Goal: Check status: Check status

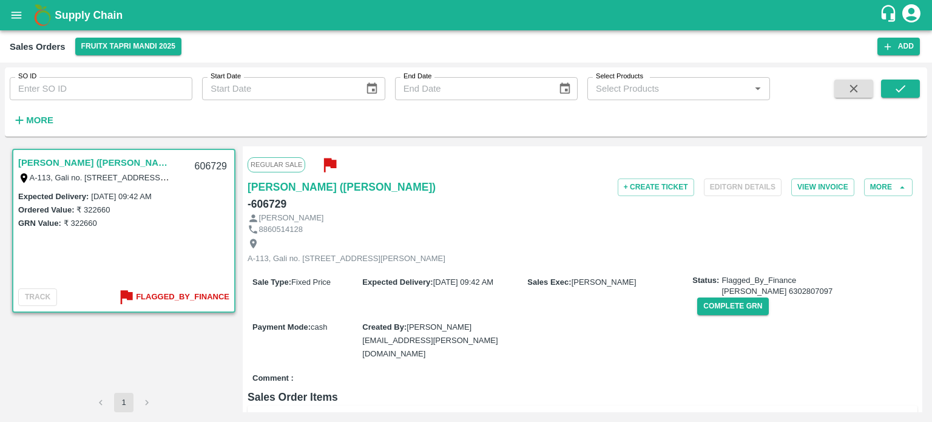
click at [129, 78] on input "SO ID" at bounding box center [101, 88] width 183 height 23
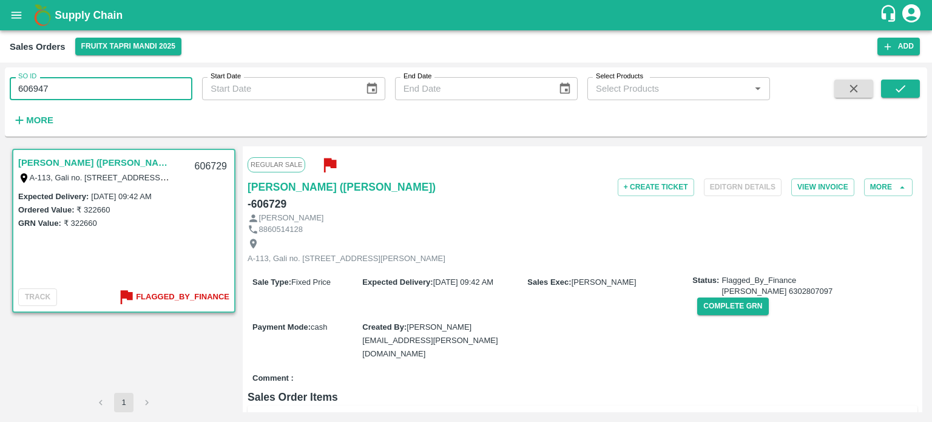
click at [129, 78] on input "606947" at bounding box center [101, 88] width 183 height 23
type input "606947"
click at [891, 91] on button "submit" at bounding box center [900, 88] width 39 height 18
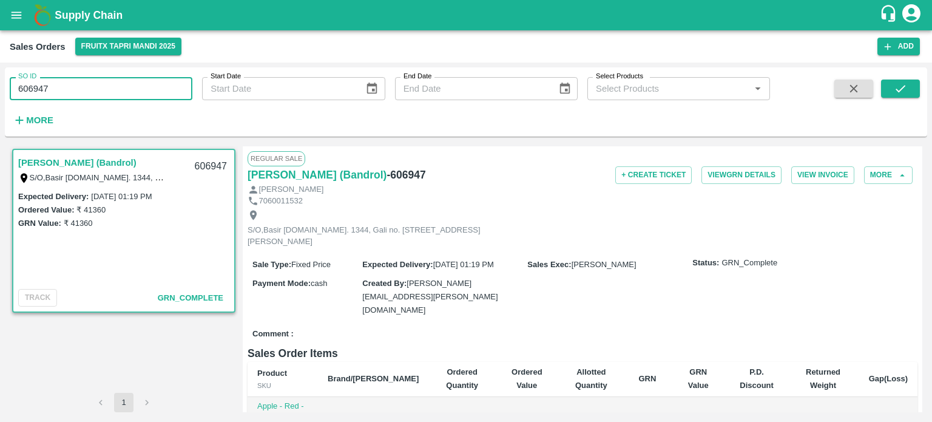
drag, startPoint x: 59, startPoint y: 83, endPoint x: 76, endPoint y: 84, distance: 16.4
click at [75, 83] on input "606947" at bounding box center [101, 88] width 183 height 23
click at [76, 84] on input "606946" at bounding box center [101, 88] width 183 height 23
click at [903, 89] on icon "submit" at bounding box center [900, 88] width 13 height 13
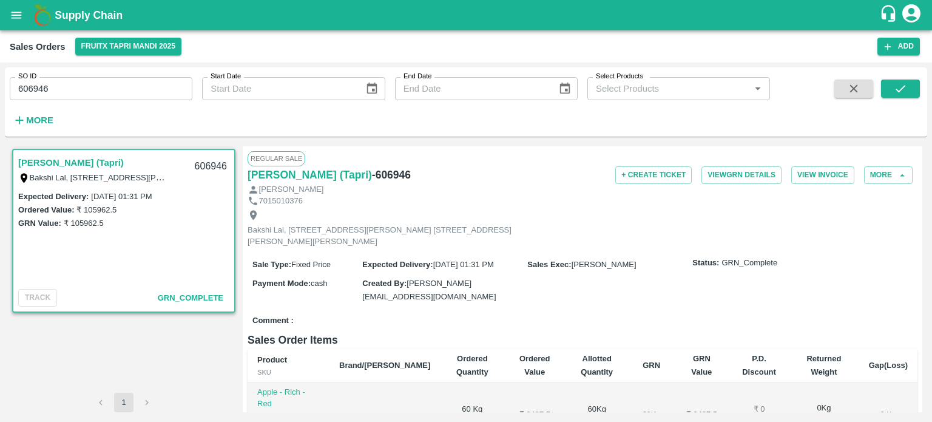
drag, startPoint x: 44, startPoint y: 84, endPoint x: 149, endPoint y: 86, distance: 105.6
click at [148, 86] on input "606946" at bounding box center [101, 88] width 183 height 23
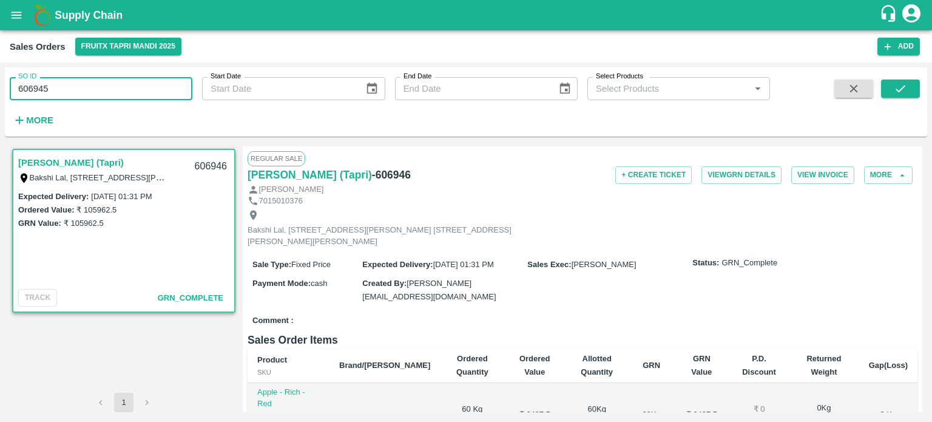
click at [137, 77] on input "606945" at bounding box center [101, 88] width 183 height 23
click at [915, 85] on button "submit" at bounding box center [900, 88] width 39 height 18
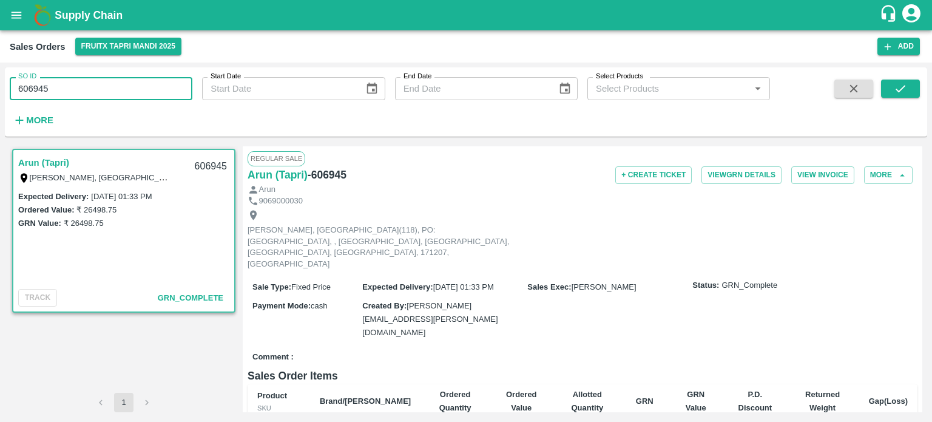
drag, startPoint x: 45, startPoint y: 86, endPoint x: 109, endPoint y: 85, distance: 63.7
click at [107, 86] on input "606945" at bounding box center [101, 88] width 183 height 23
click at [107, 81] on input "606944" at bounding box center [101, 88] width 183 height 23
click at [898, 92] on icon "submit" at bounding box center [900, 88] width 13 height 13
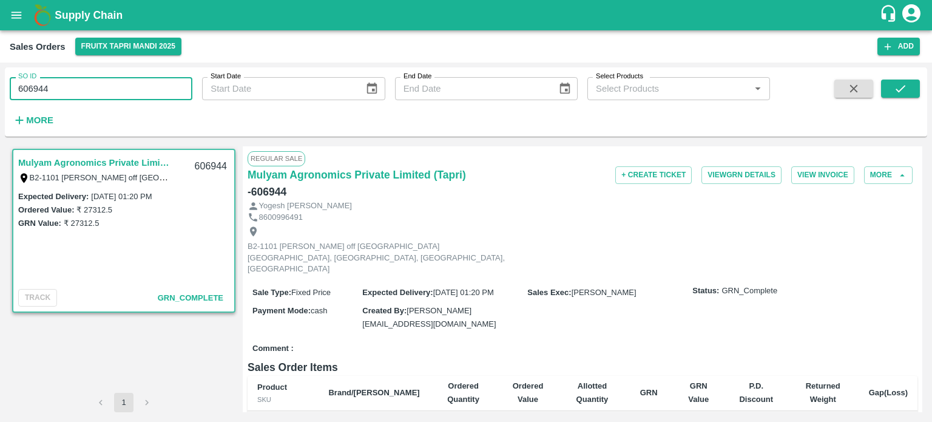
drag, startPoint x: 40, startPoint y: 82, endPoint x: 121, endPoint y: 101, distance: 83.6
click at [121, 101] on div "SO ID 606944 SO ID Start Date Start Date End Date End Date Select Products Sele…" at bounding box center [385, 98] width 770 height 63
click at [135, 86] on input "606916" at bounding box center [101, 88] width 183 height 23
click at [132, 81] on input "606916" at bounding box center [101, 88] width 183 height 23
drag, startPoint x: 41, startPoint y: 82, endPoint x: 149, endPoint y: 86, distance: 108.1
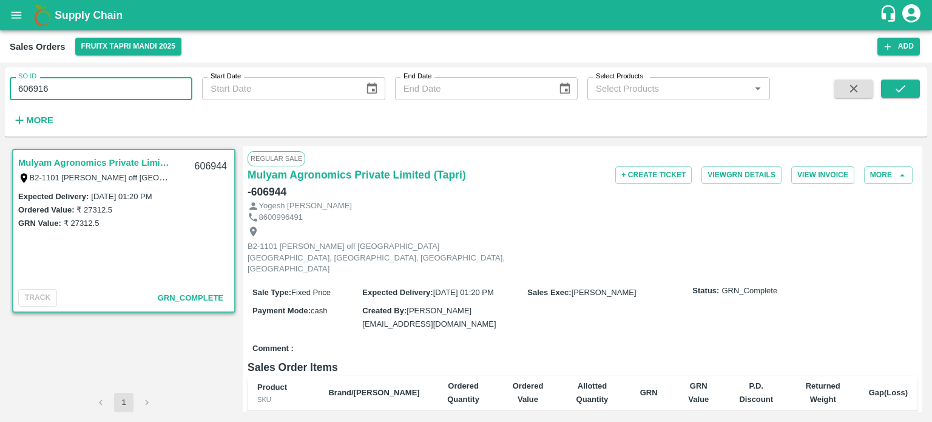
click at [149, 86] on input "606916" at bounding box center [101, 88] width 183 height 23
click at [119, 87] on input "606914" at bounding box center [101, 88] width 183 height 23
drag, startPoint x: 44, startPoint y: 84, endPoint x: 106, endPoint y: 83, distance: 61.9
click at [106, 83] on input "606914" at bounding box center [101, 88] width 183 height 23
click at [101, 79] on input "606913" at bounding box center [101, 88] width 183 height 23
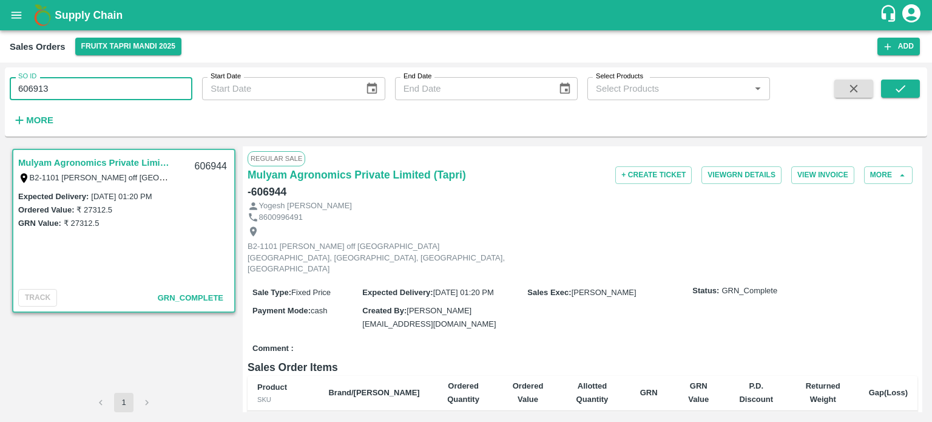
drag, startPoint x: 44, startPoint y: 82, endPoint x: 161, endPoint y: 84, distance: 116.5
click at [158, 84] on input "606913" at bounding box center [101, 88] width 183 height 23
click at [140, 79] on input "606912" at bounding box center [101, 88] width 183 height 23
click at [114, 95] on input "606911" at bounding box center [101, 88] width 183 height 23
drag, startPoint x: 43, startPoint y: 86, endPoint x: 98, endPoint y: 87, distance: 55.3
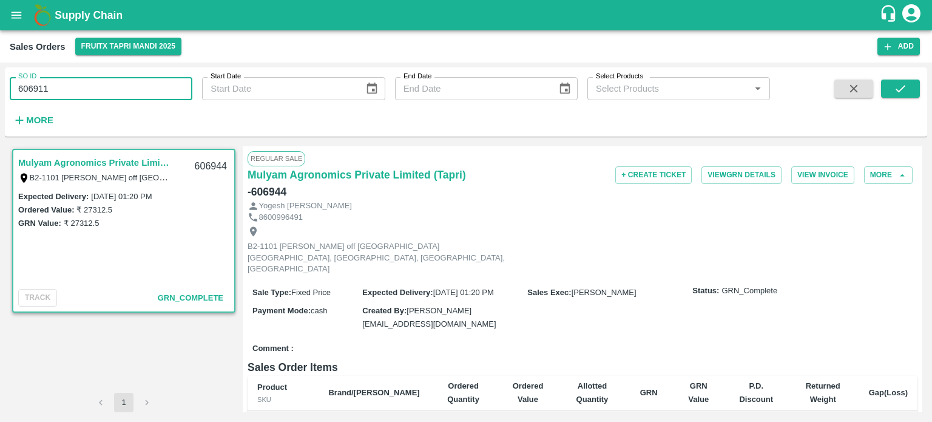
click at [88, 89] on input "606911" at bounding box center [101, 88] width 183 height 23
click at [100, 86] on input "606910" at bounding box center [101, 88] width 183 height 23
drag, startPoint x: 38, startPoint y: 84, endPoint x: 112, endPoint y: 86, distance: 74.1
click at [110, 88] on input "606910" at bounding box center [101, 88] width 183 height 23
click at [138, 84] on input "606906" at bounding box center [101, 88] width 183 height 23
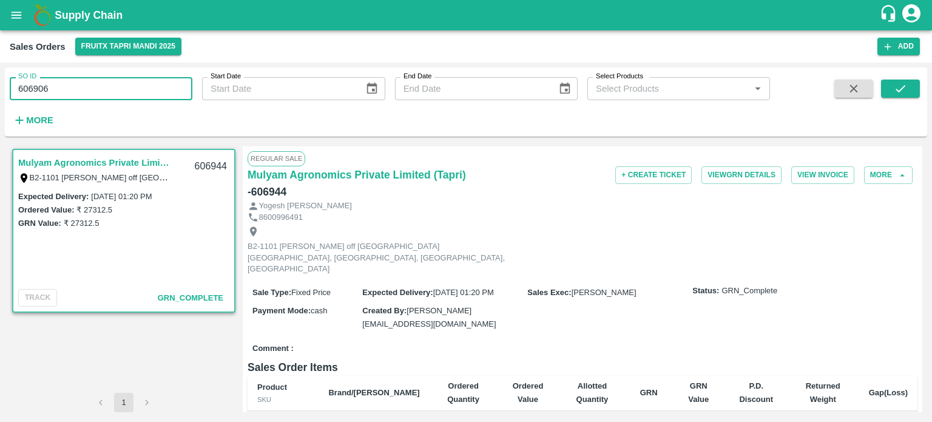
drag, startPoint x: 45, startPoint y: 84, endPoint x: 110, endPoint y: 87, distance: 65.0
click at [110, 87] on input "606906" at bounding box center [101, 88] width 183 height 23
click at [109, 86] on input "606905" at bounding box center [101, 88] width 183 height 23
click at [145, 85] on input "606905" at bounding box center [101, 88] width 183 height 23
click at [145, 85] on input "606903" at bounding box center [101, 88] width 183 height 23
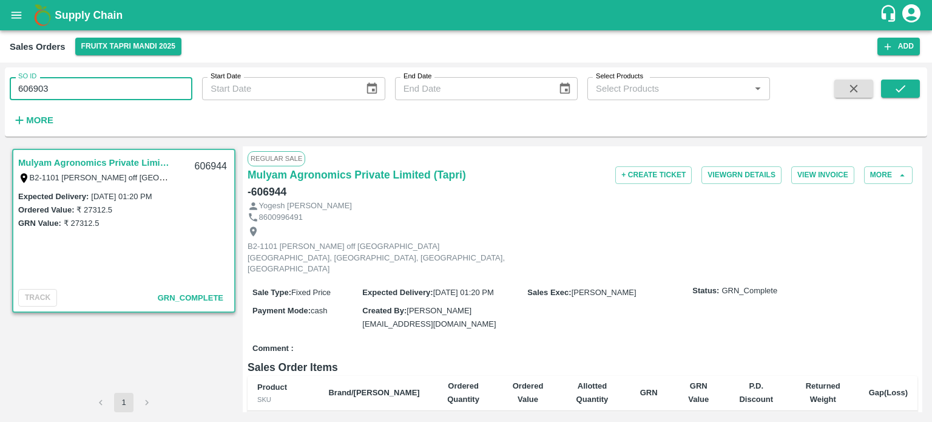
drag, startPoint x: 42, startPoint y: 87, endPoint x: 126, endPoint y: 82, distance: 83.9
click at [126, 82] on input "606903" at bounding box center [101, 88] width 183 height 23
click at [127, 82] on input "606902" at bounding box center [101, 88] width 183 height 23
drag, startPoint x: 67, startPoint y: 84, endPoint x: 124, endPoint y: 86, distance: 56.5
click at [123, 86] on input "606902" at bounding box center [101, 88] width 183 height 23
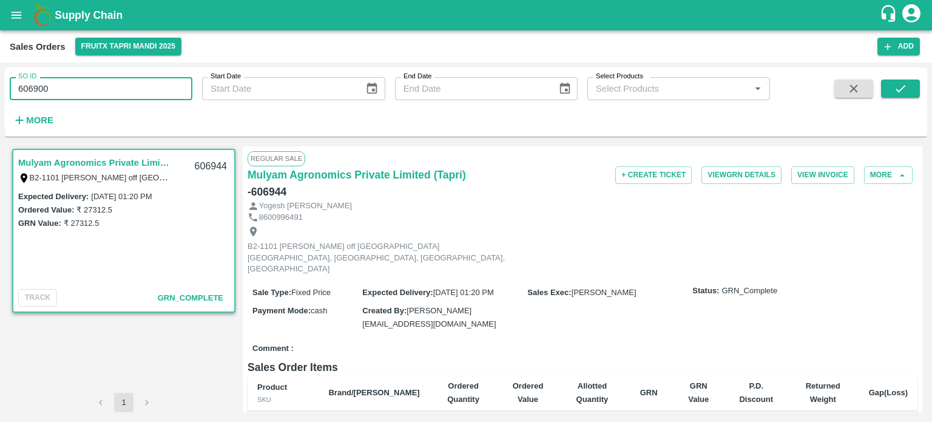
click at [117, 80] on input "606900" at bounding box center [101, 88] width 183 height 23
drag, startPoint x: 32, startPoint y: 84, endPoint x: 138, endPoint y: 86, distance: 106.2
click at [138, 86] on input "606900" at bounding box center [101, 88] width 183 height 23
click at [219, 166] on div "606944" at bounding box center [211, 166] width 47 height 29
click at [120, 89] on input "606899" at bounding box center [101, 88] width 183 height 23
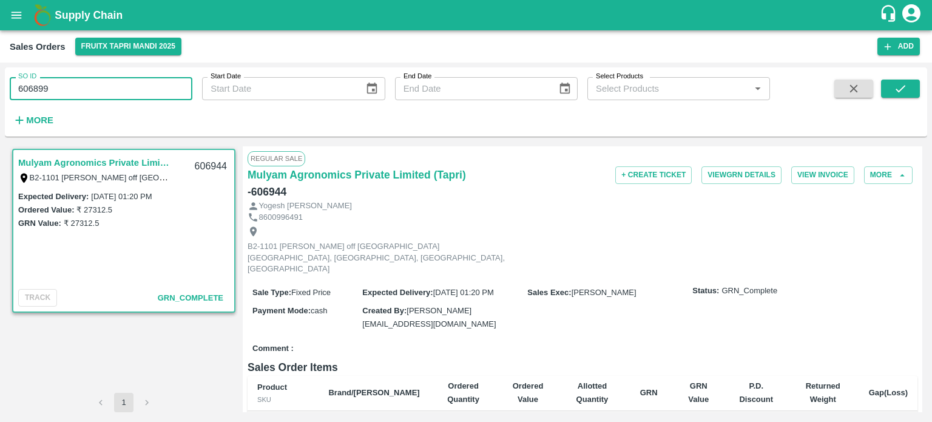
click at [75, 83] on input "606899" at bounding box center [101, 88] width 183 height 23
click at [75, 83] on input "606898" at bounding box center [101, 88] width 183 height 23
click at [102, 89] on input "606897" at bounding box center [101, 88] width 183 height 23
drag, startPoint x: 44, startPoint y: 86, endPoint x: 166, endPoint y: 93, distance: 121.6
click at [142, 93] on input "606897" at bounding box center [101, 88] width 183 height 23
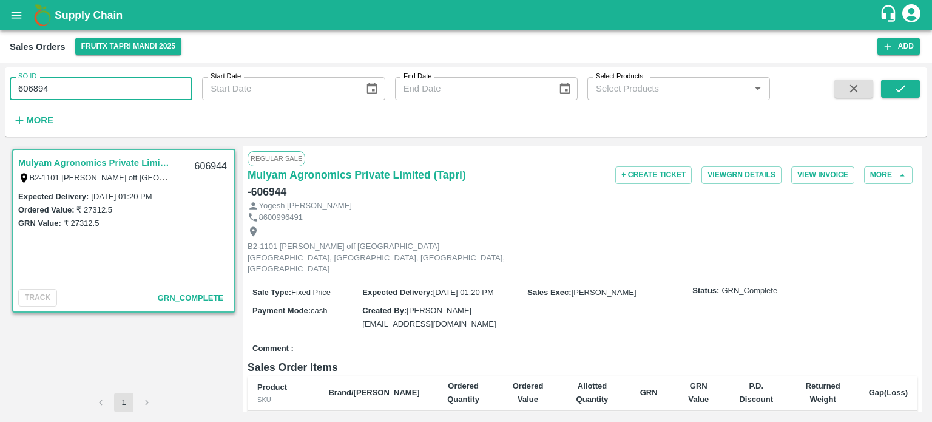
click at [176, 93] on input "606894" at bounding box center [101, 88] width 183 height 23
drag, startPoint x: 44, startPoint y: 90, endPoint x: 131, endPoint y: 86, distance: 87.5
click at [130, 86] on input "606894" at bounding box center [101, 88] width 183 height 23
click at [128, 82] on input "606891" at bounding box center [101, 88] width 183 height 23
drag, startPoint x: 39, startPoint y: 92, endPoint x: 120, endPoint y: 93, distance: 81.3
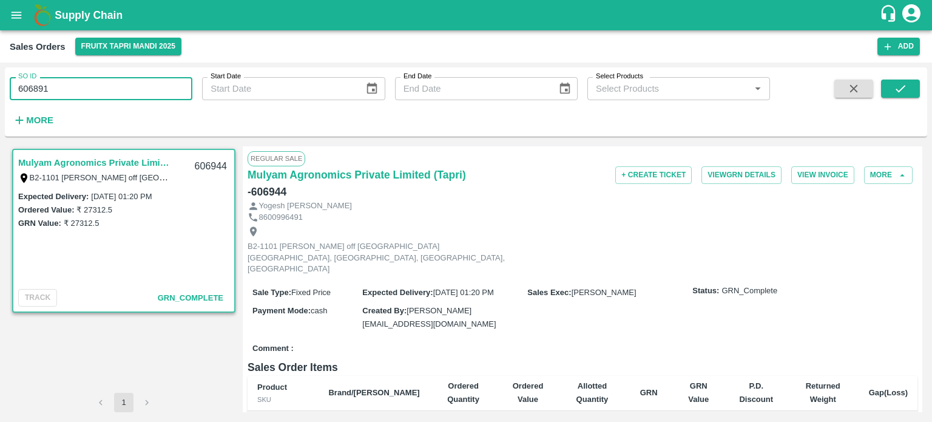
click at [120, 93] on input "606891" at bounding box center [101, 88] width 183 height 23
click at [112, 86] on input "606889" at bounding box center [101, 88] width 183 height 23
drag, startPoint x: 69, startPoint y: 89, endPoint x: 97, endPoint y: 87, distance: 28.0
click at [96, 89] on input "606889" at bounding box center [101, 88] width 183 height 23
click at [97, 87] on input "606888" at bounding box center [101, 88] width 183 height 23
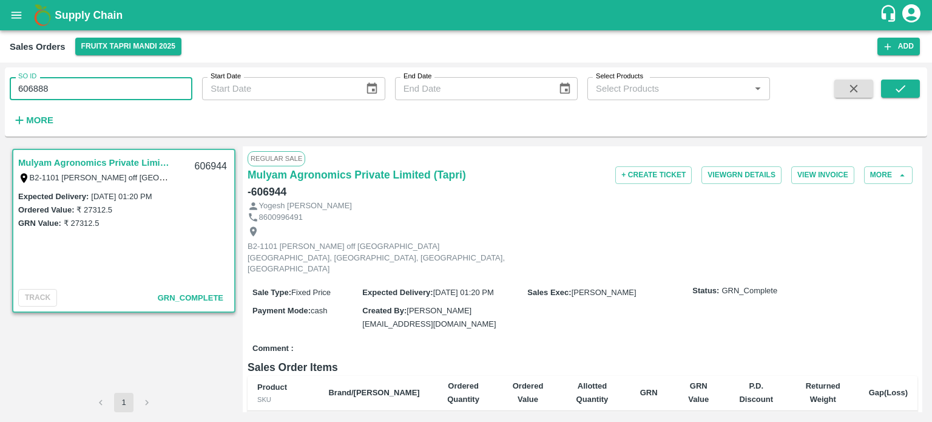
type input "606888"
